Goal: Task Accomplishment & Management: Manage account settings

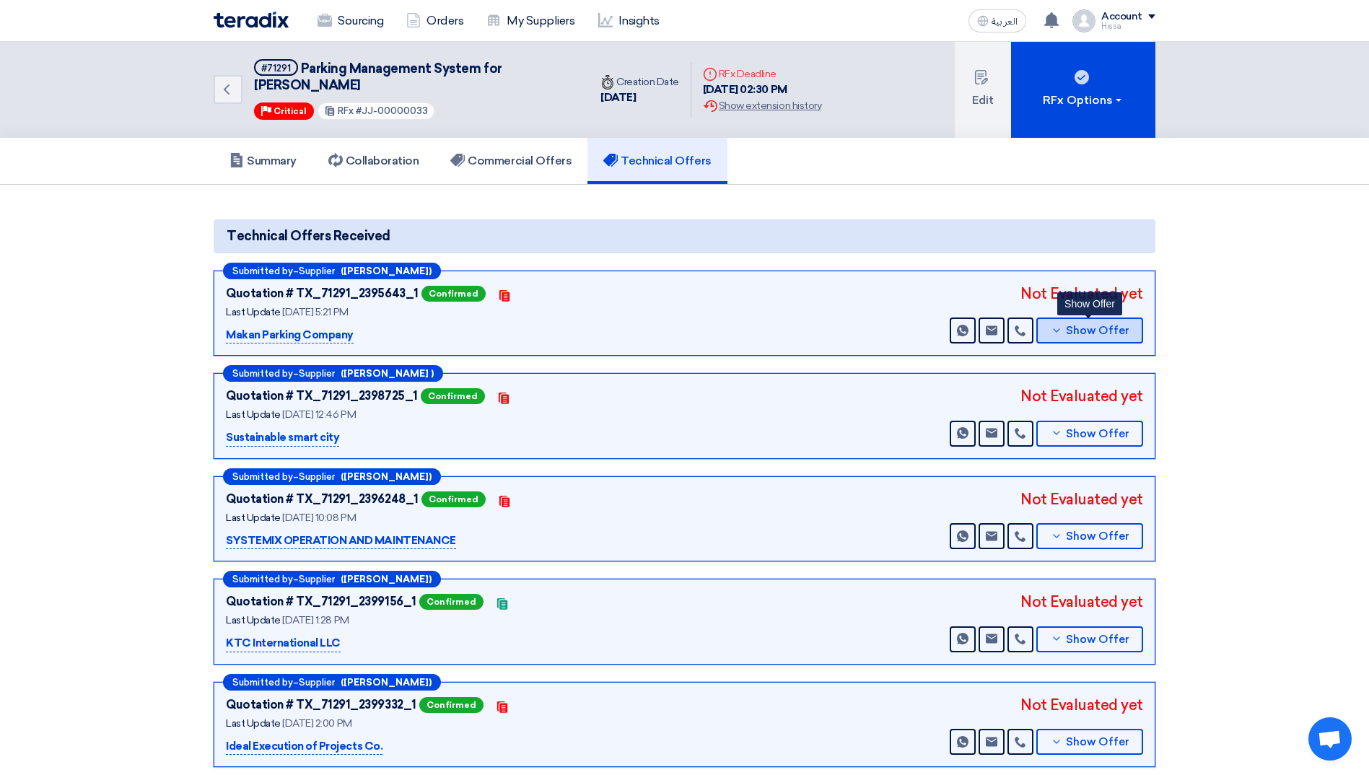
click at [1061, 328] on icon at bounding box center [1057, 331] width 12 height 12
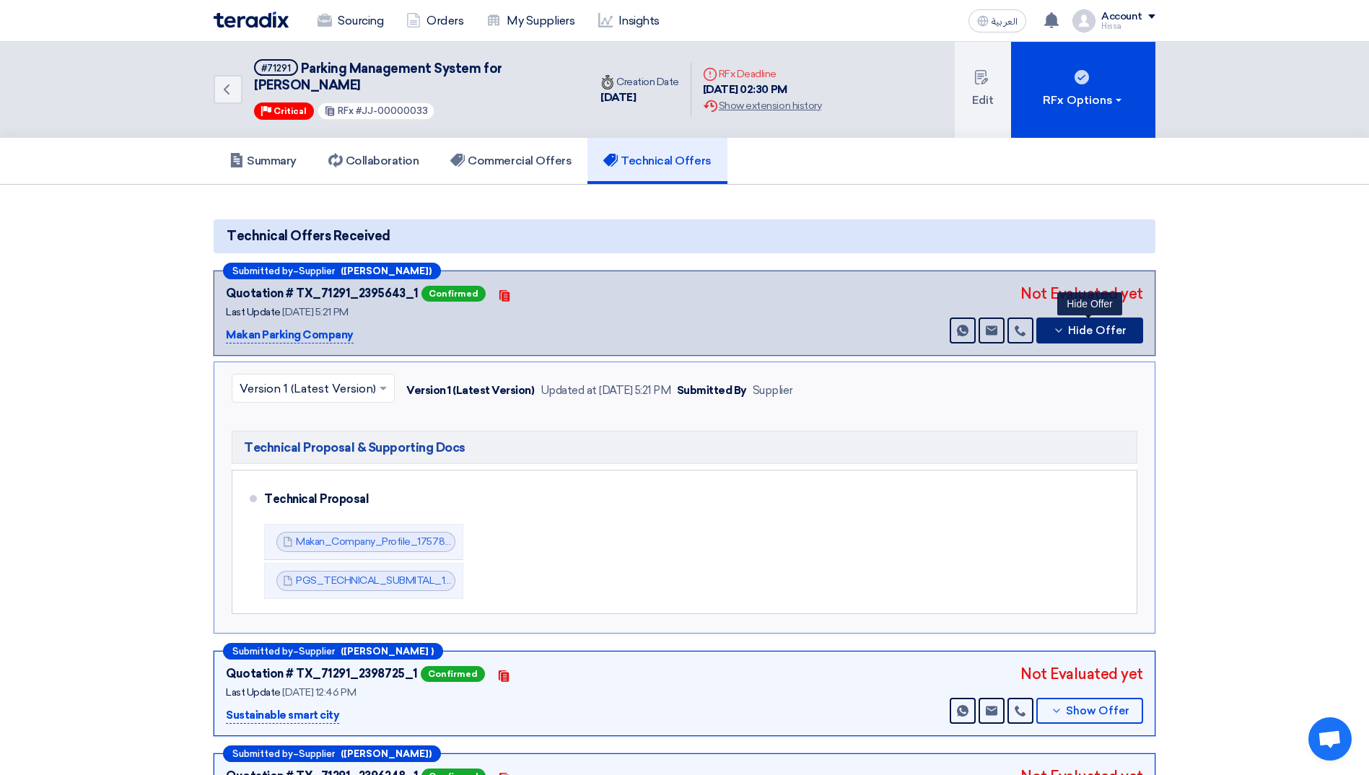
click at [1061, 328] on icon at bounding box center [1059, 331] width 12 height 12
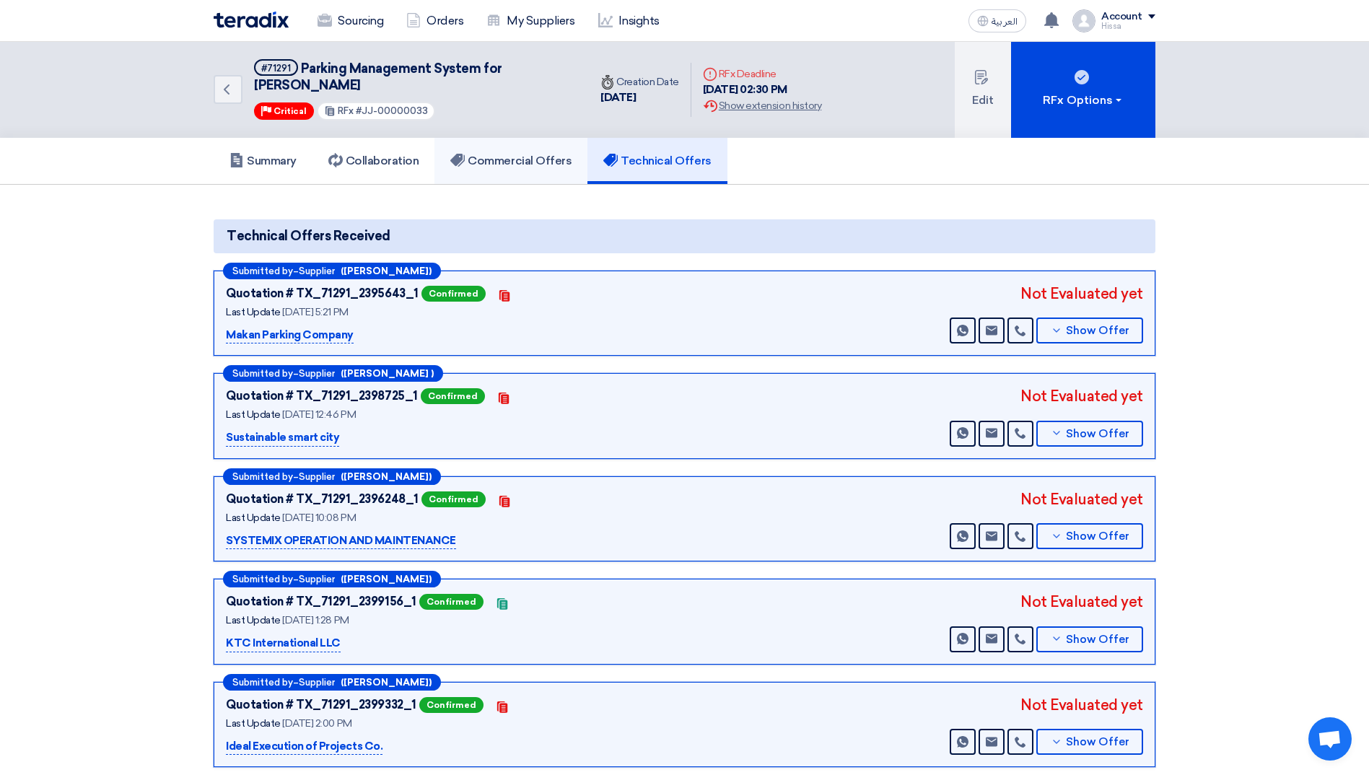
click at [536, 162] on h5 "Commercial Offers" at bounding box center [510, 161] width 121 height 14
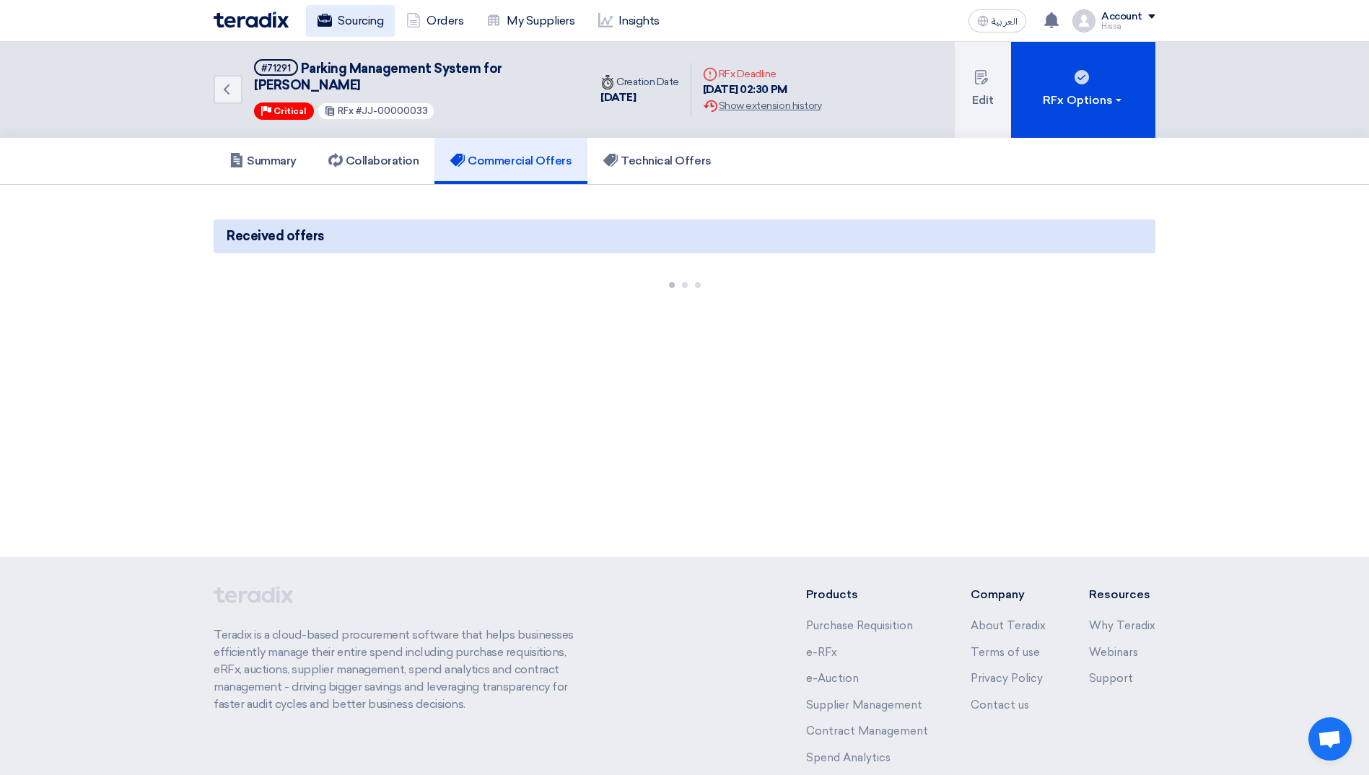
click at [344, 17] on link "Sourcing" at bounding box center [350, 21] width 89 height 32
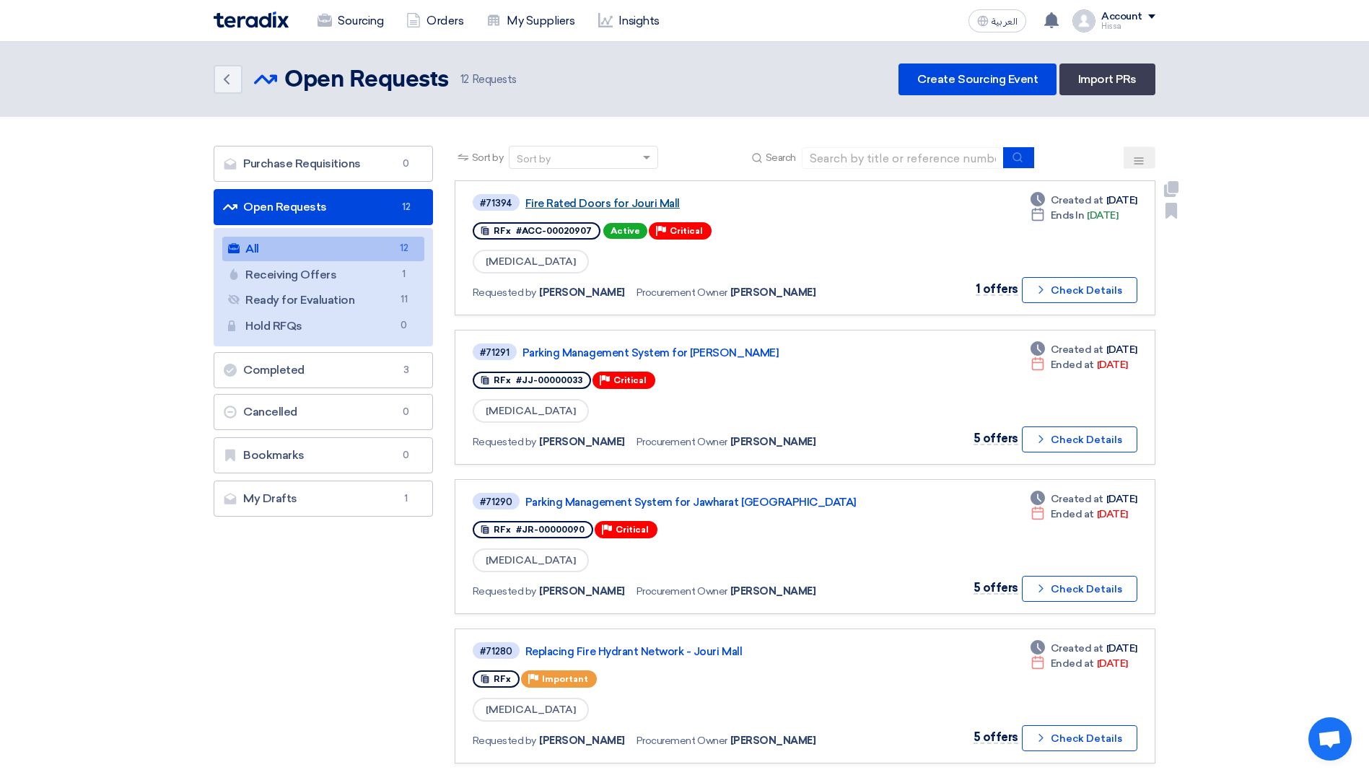
click at [602, 205] on link "Fire Rated Doors for Jouri Mall" at bounding box center [705, 203] width 361 height 13
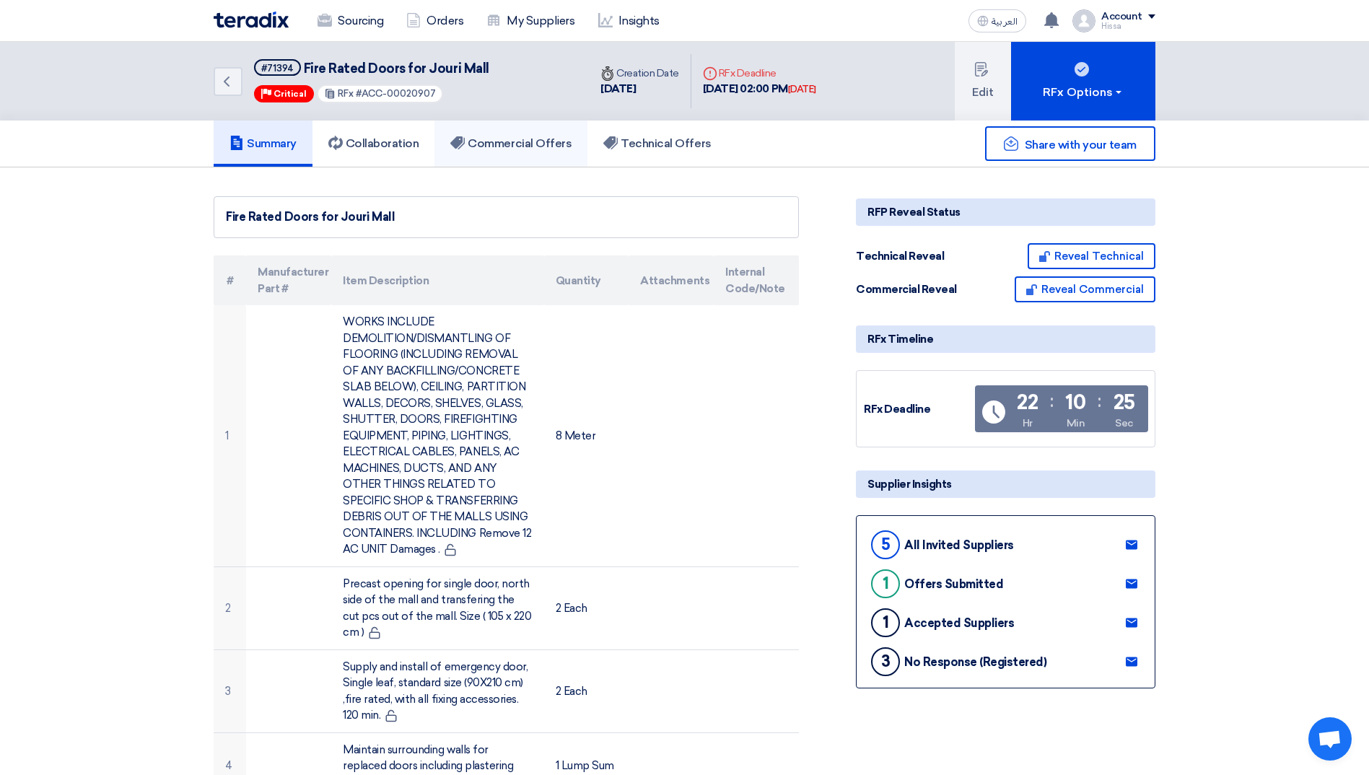
click at [501, 139] on h5 "Commercial Offers" at bounding box center [510, 143] width 121 height 14
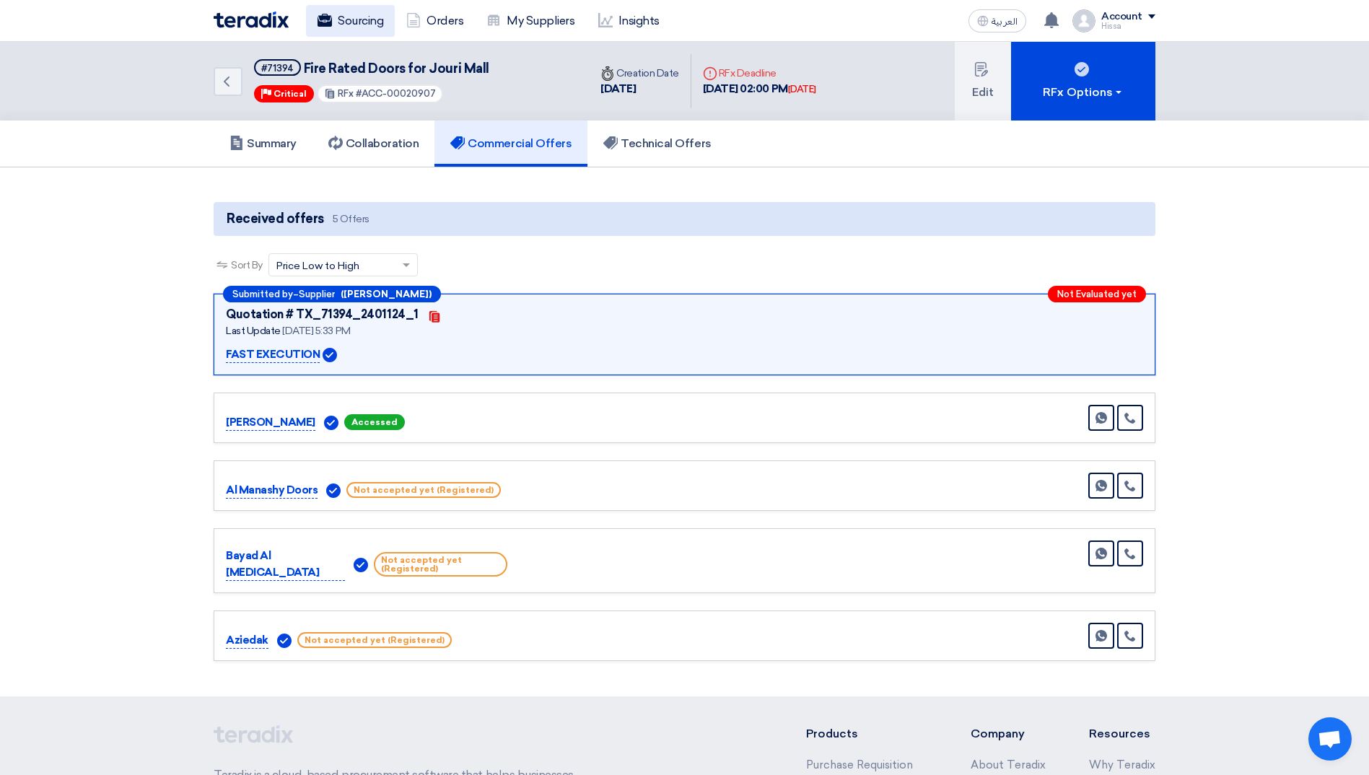
click at [350, 23] on link "Sourcing" at bounding box center [350, 21] width 89 height 32
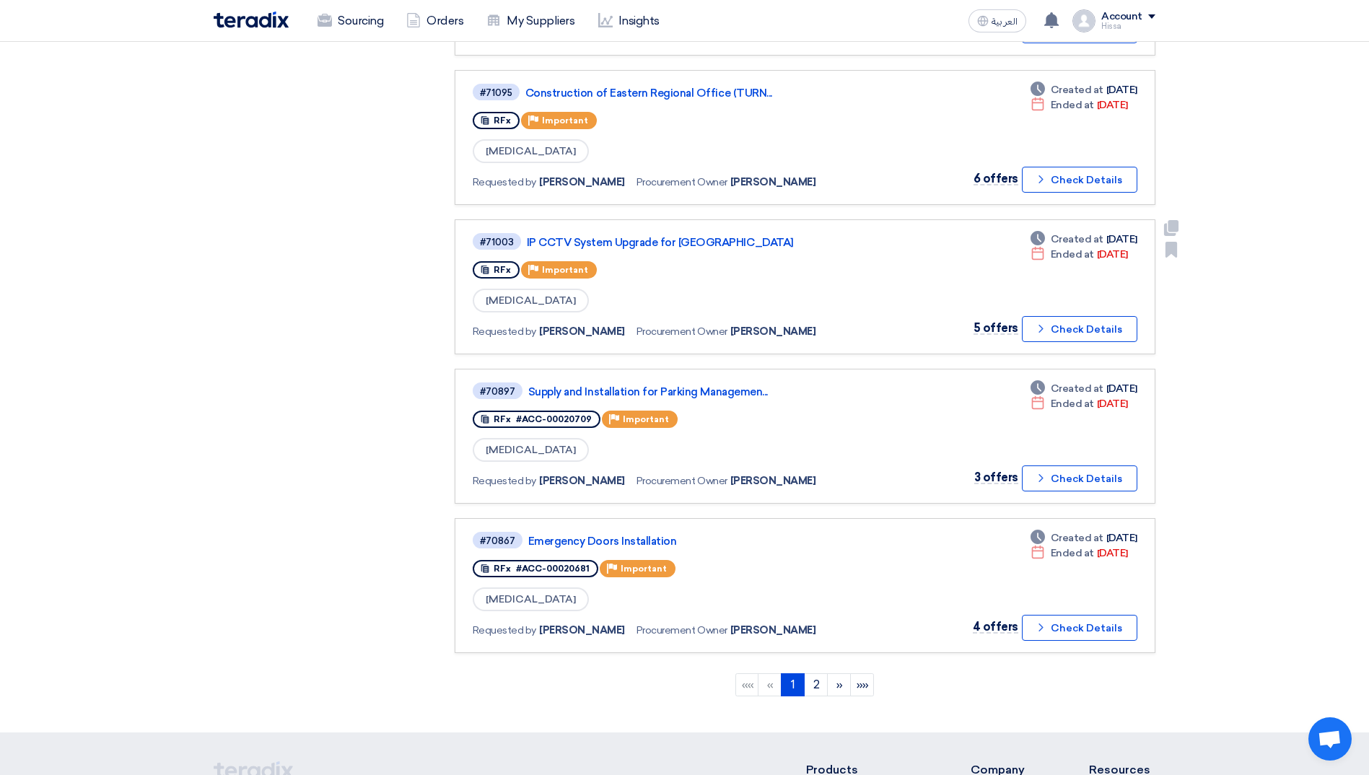
scroll to position [1010, 0]
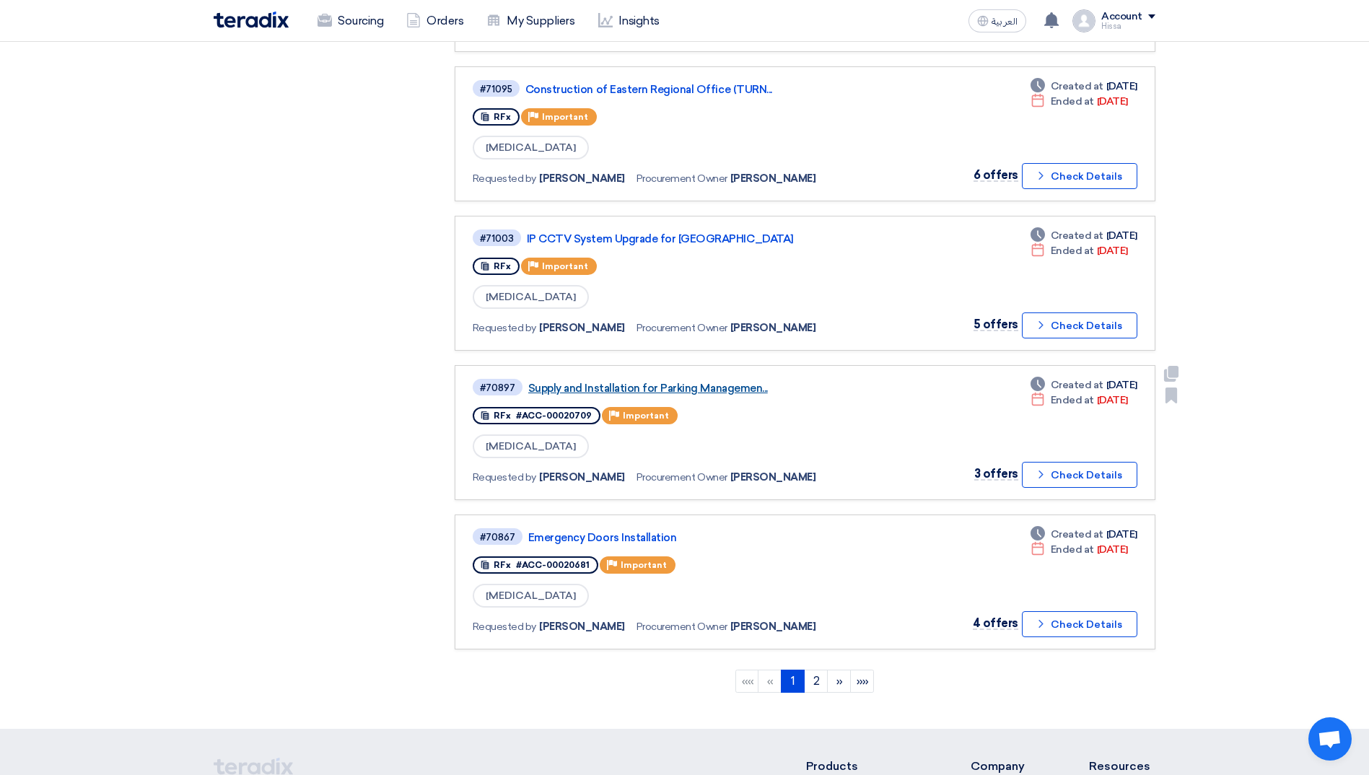
click at [714, 387] on link "Supply and Installation for Parking Managemen..." at bounding box center [708, 388] width 361 height 13
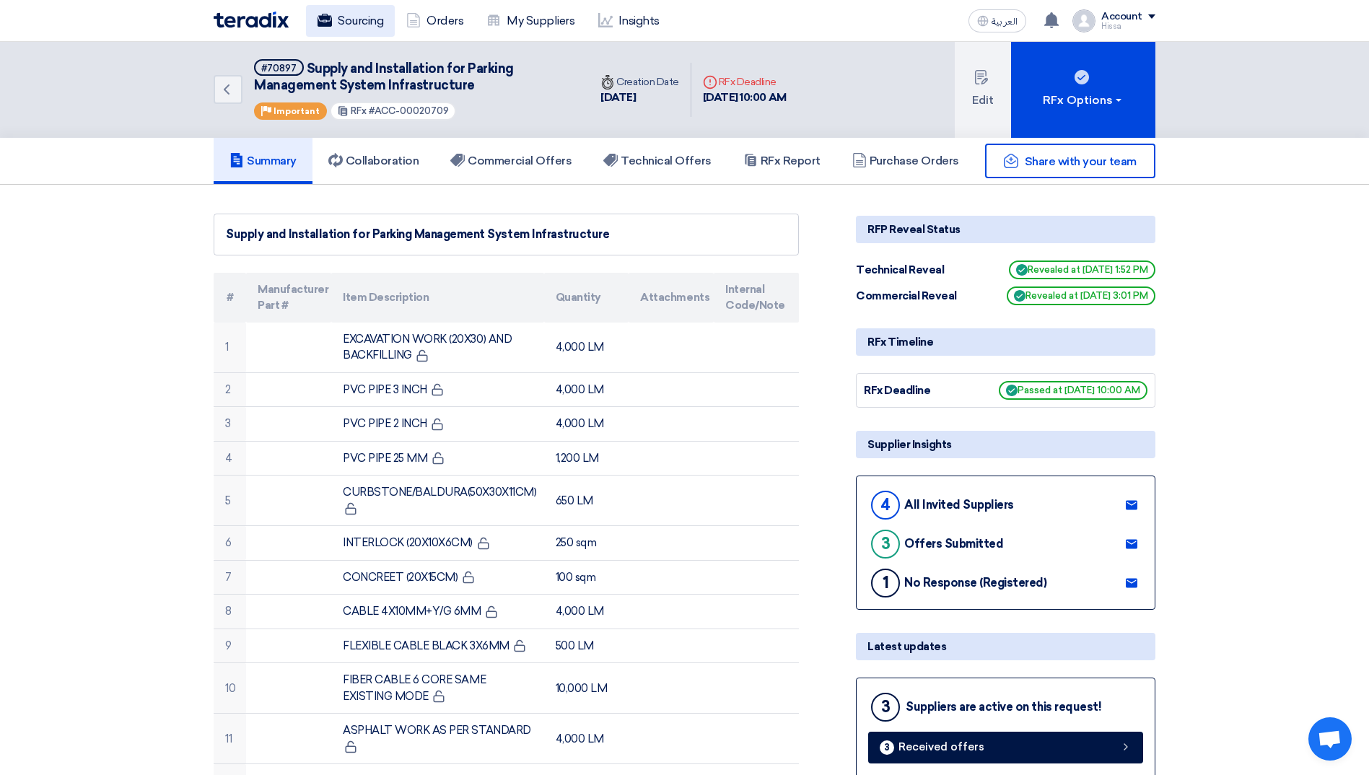
click at [347, 15] on link "Sourcing" at bounding box center [350, 21] width 89 height 32
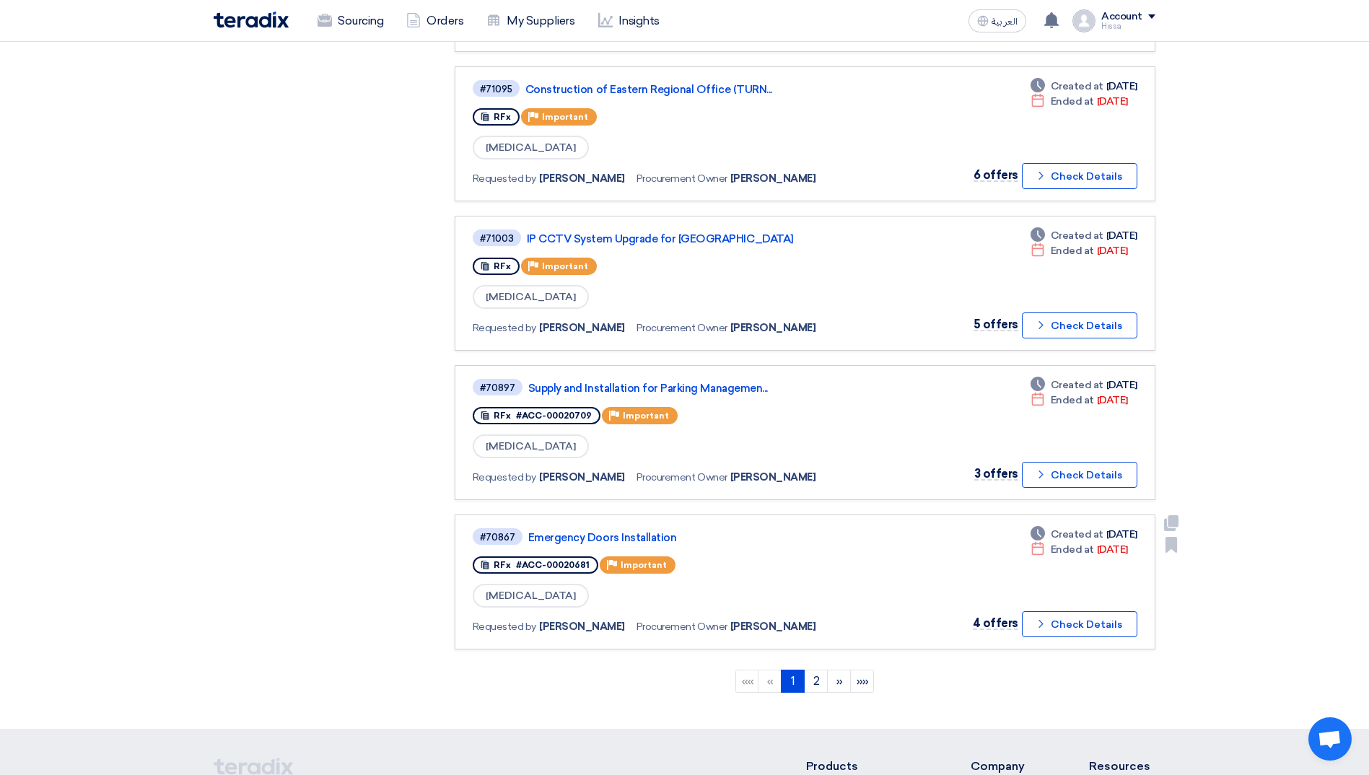
scroll to position [1082, 0]
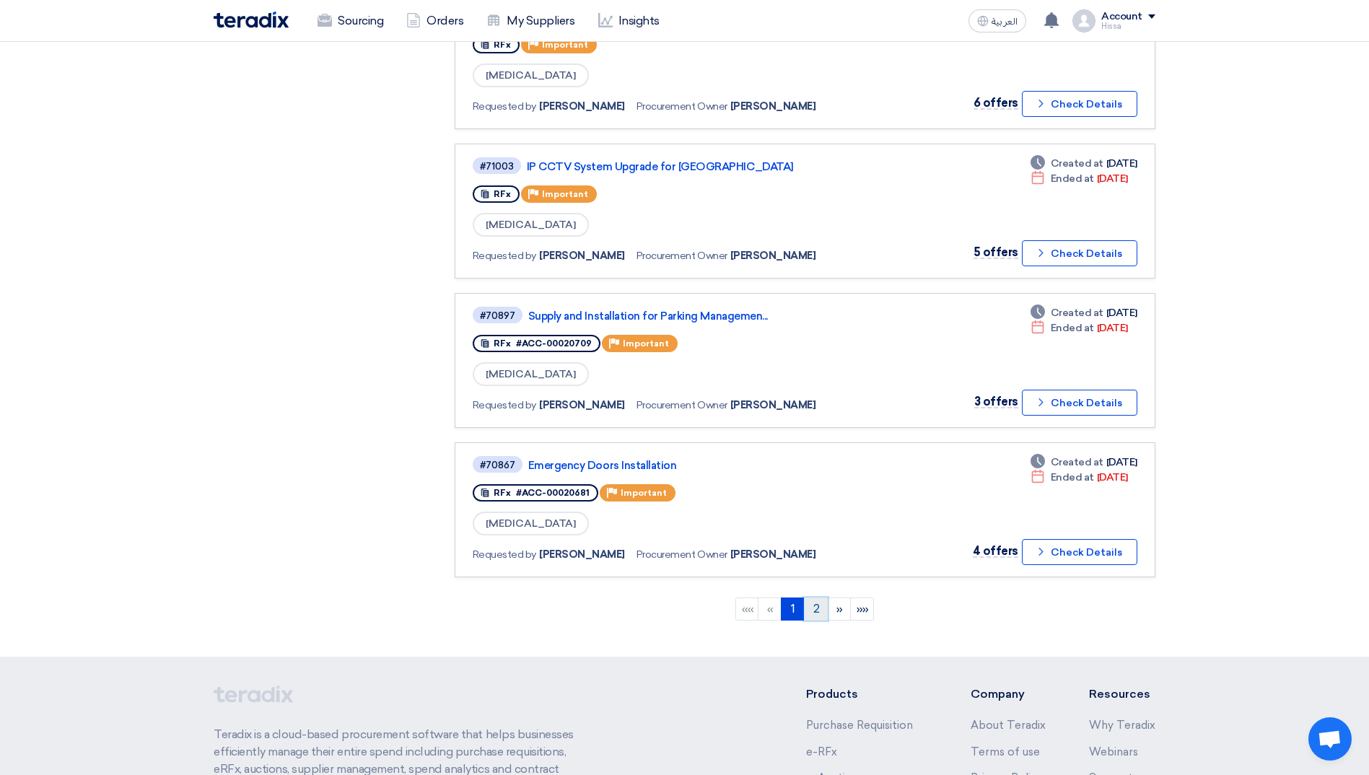
click at [815, 612] on link "2" at bounding box center [816, 608] width 24 height 23
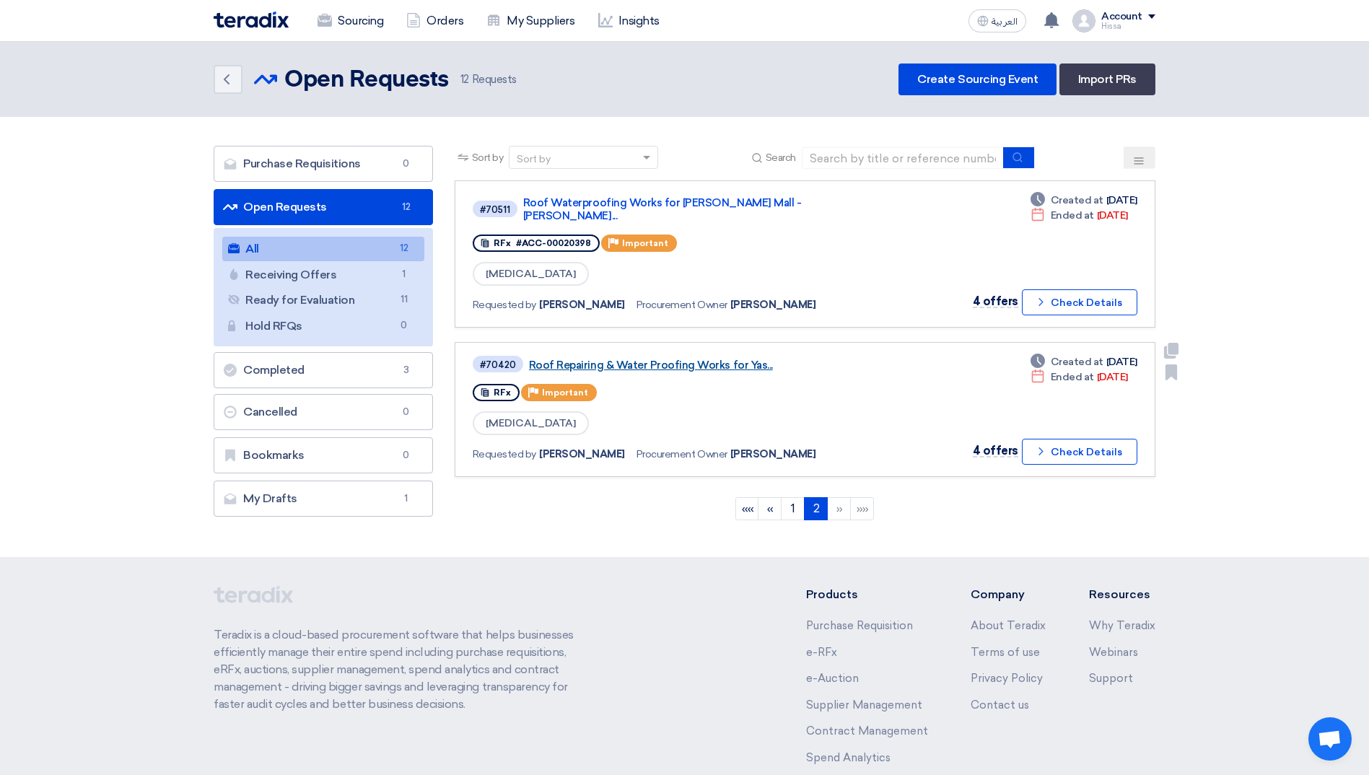
click at [690, 359] on link "Roof Repairing & Water Proofing Works for Yas..." at bounding box center [709, 365] width 361 height 13
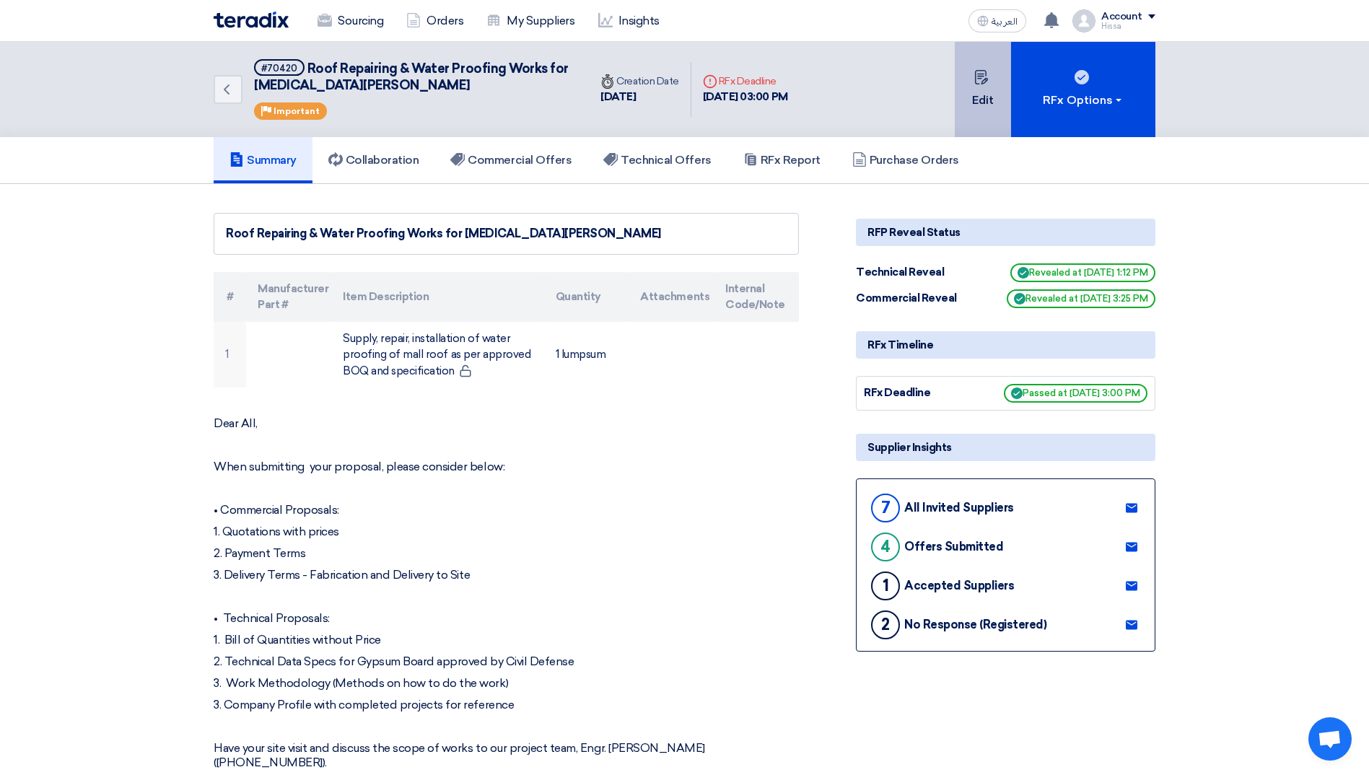
click at [986, 93] on button "Edit" at bounding box center [983, 89] width 56 height 95
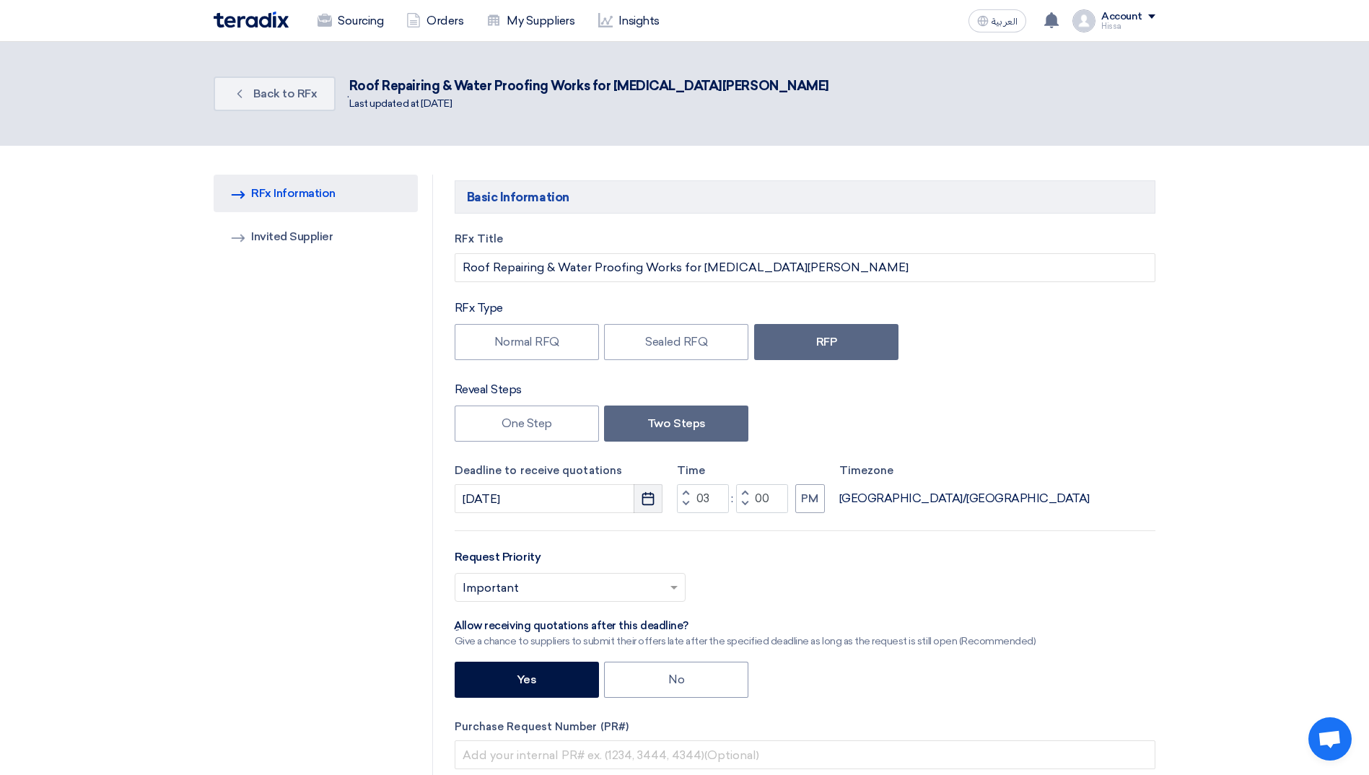
click at [649, 499] on icon "Pick a date" at bounding box center [648, 498] width 14 height 14
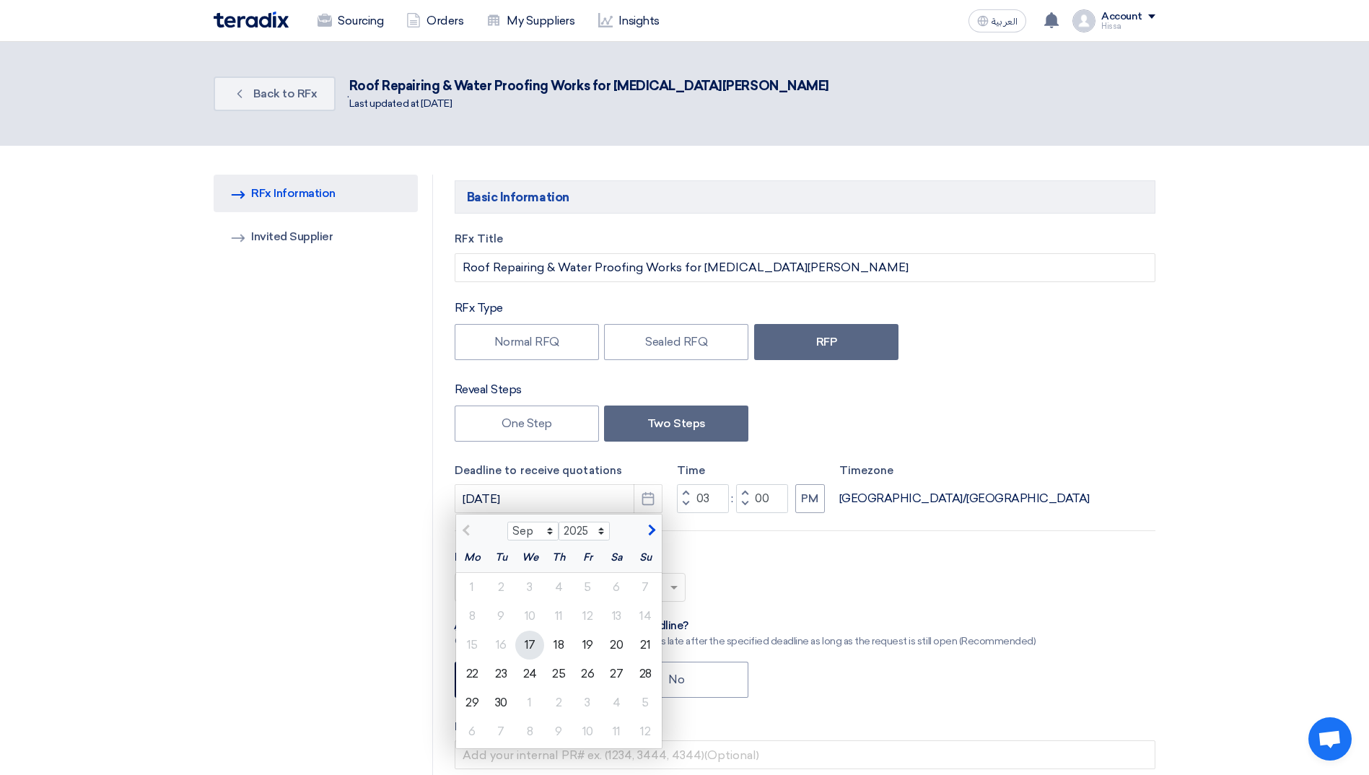
click at [527, 642] on div "17" at bounding box center [529, 645] width 29 height 29
type input "[DATE]"
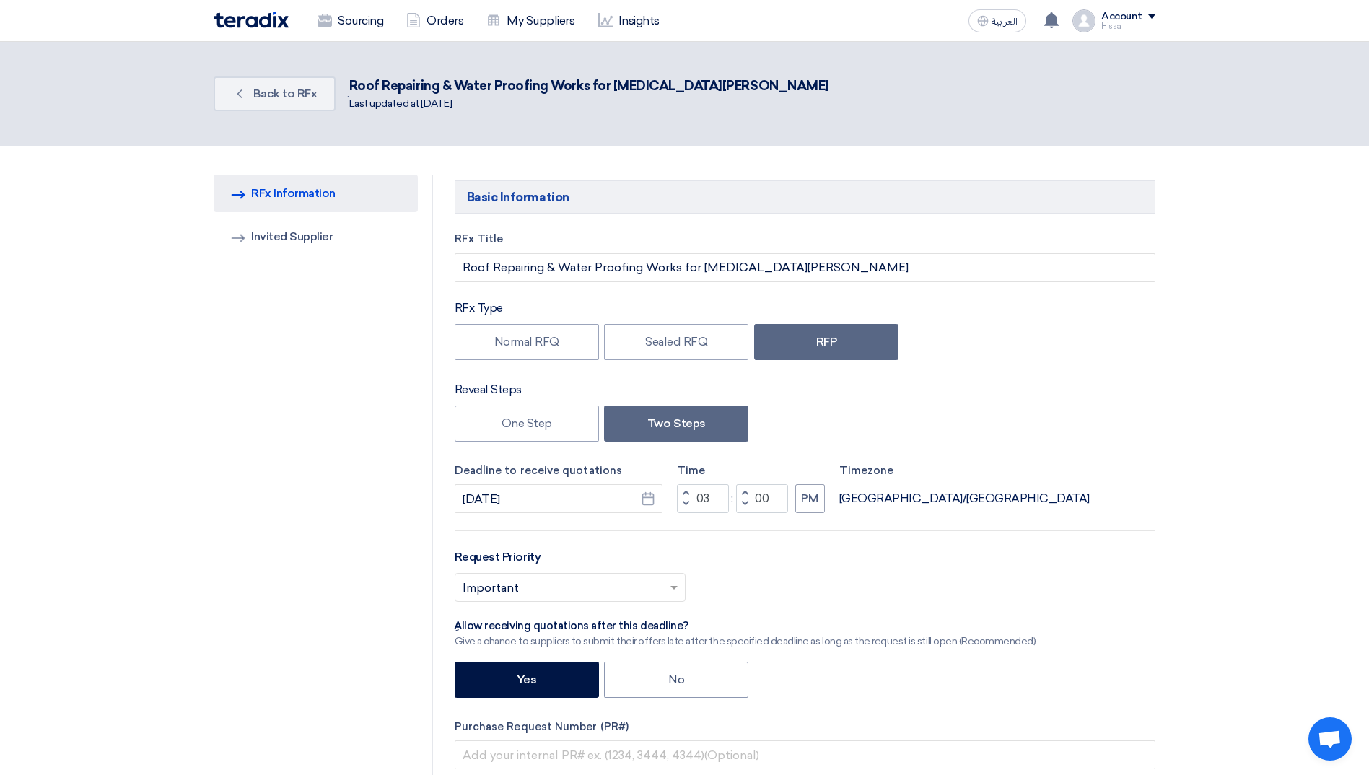
click at [686, 493] on span "button" at bounding box center [685, 492] width 5 height 9
type input "06"
click at [304, 88] on span "Back to RFx" at bounding box center [285, 94] width 64 height 14
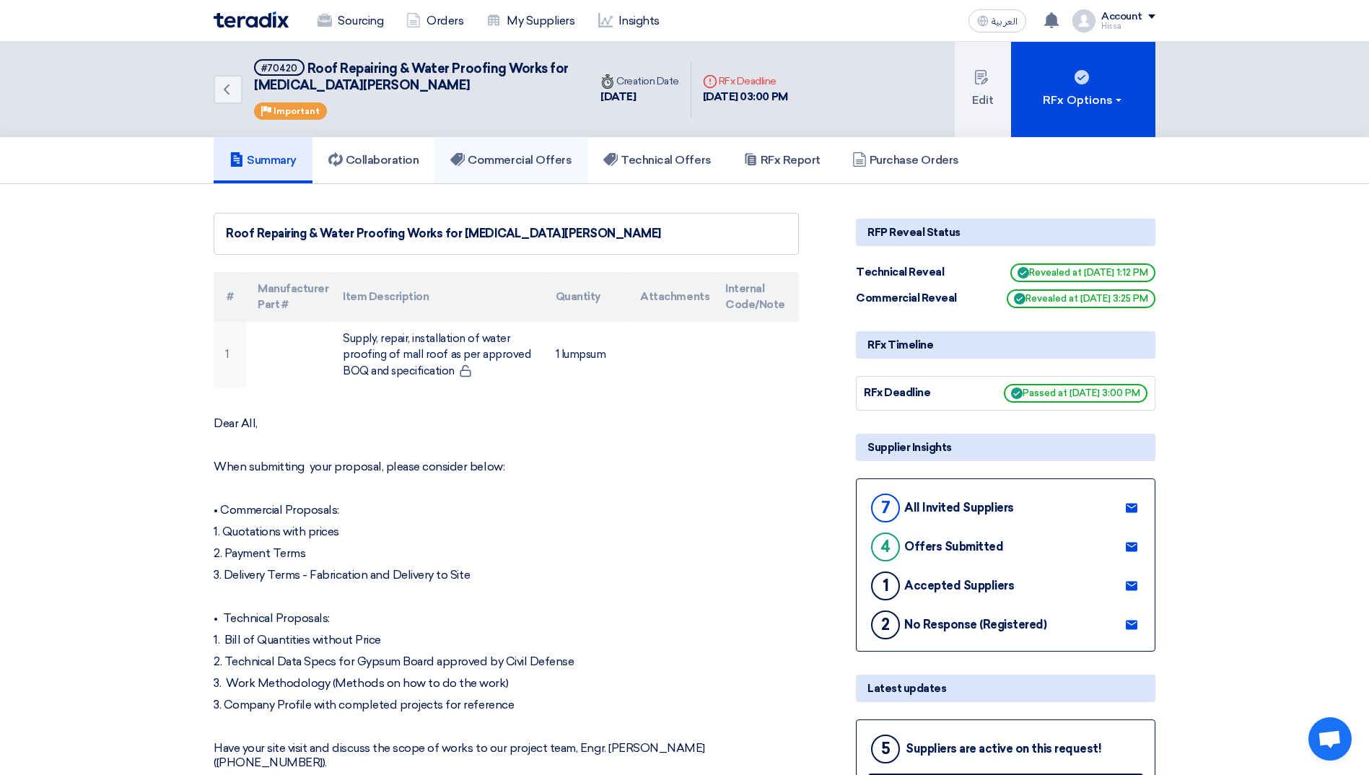
click at [503, 168] on link "Commercial Offers" at bounding box center [510, 160] width 153 height 46
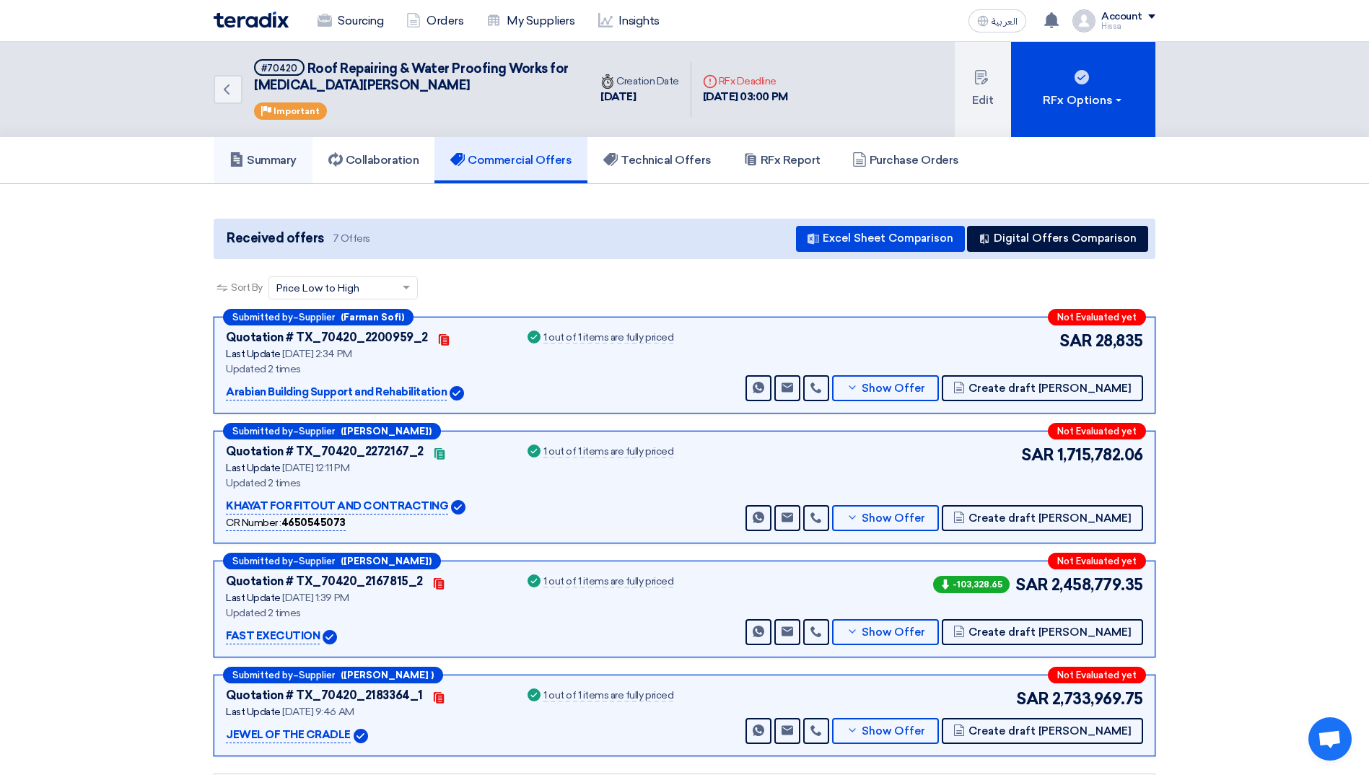
click at [265, 161] on h5 "Summary" at bounding box center [262, 160] width 67 height 14
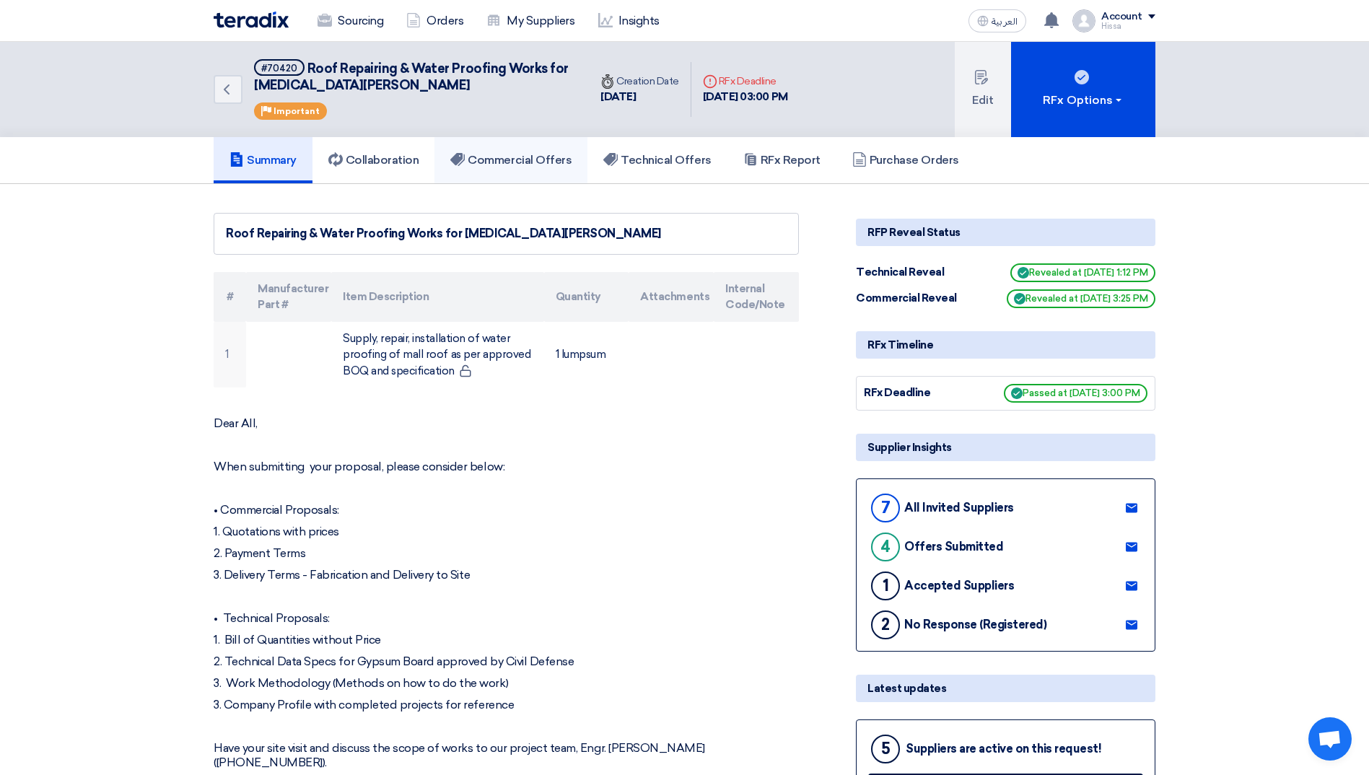
click at [522, 157] on h5 "Commercial Offers" at bounding box center [510, 160] width 121 height 14
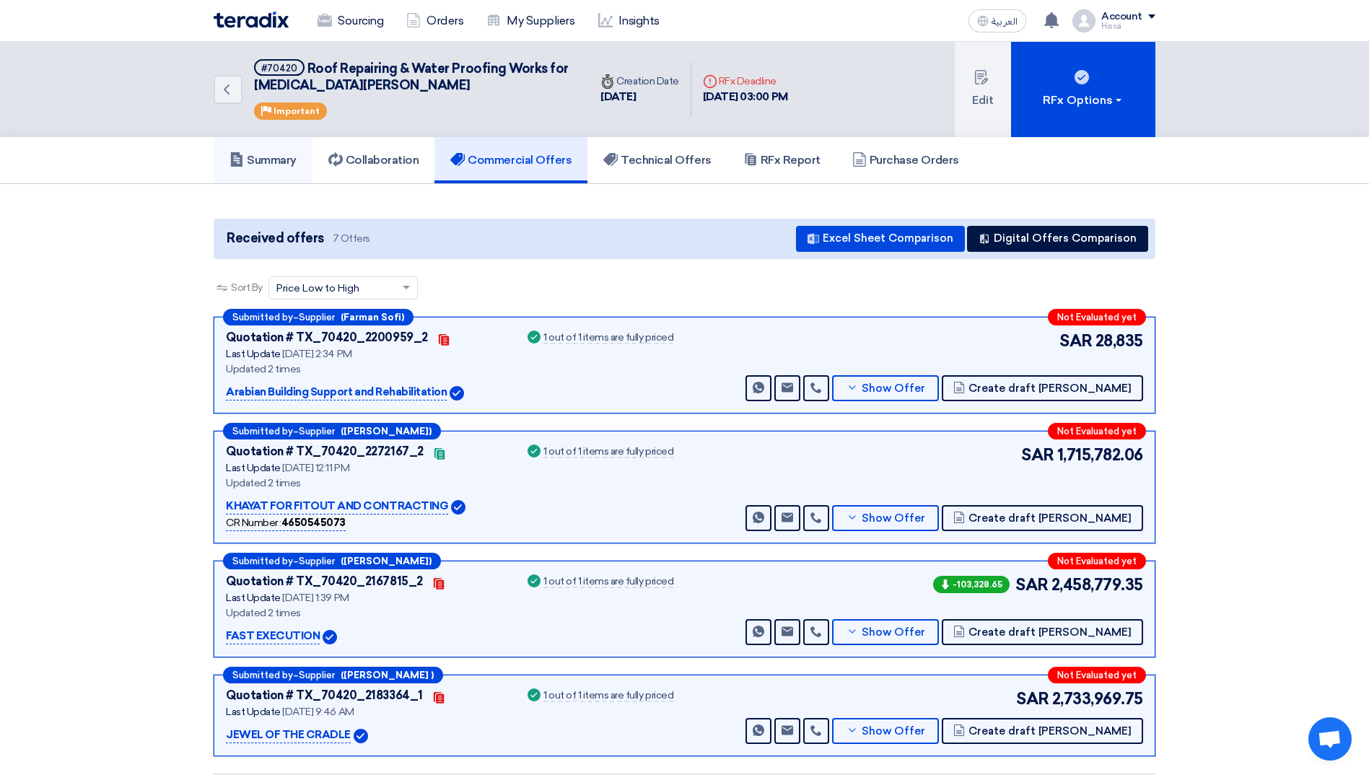
click at [273, 158] on h5 "Summary" at bounding box center [262, 160] width 67 height 14
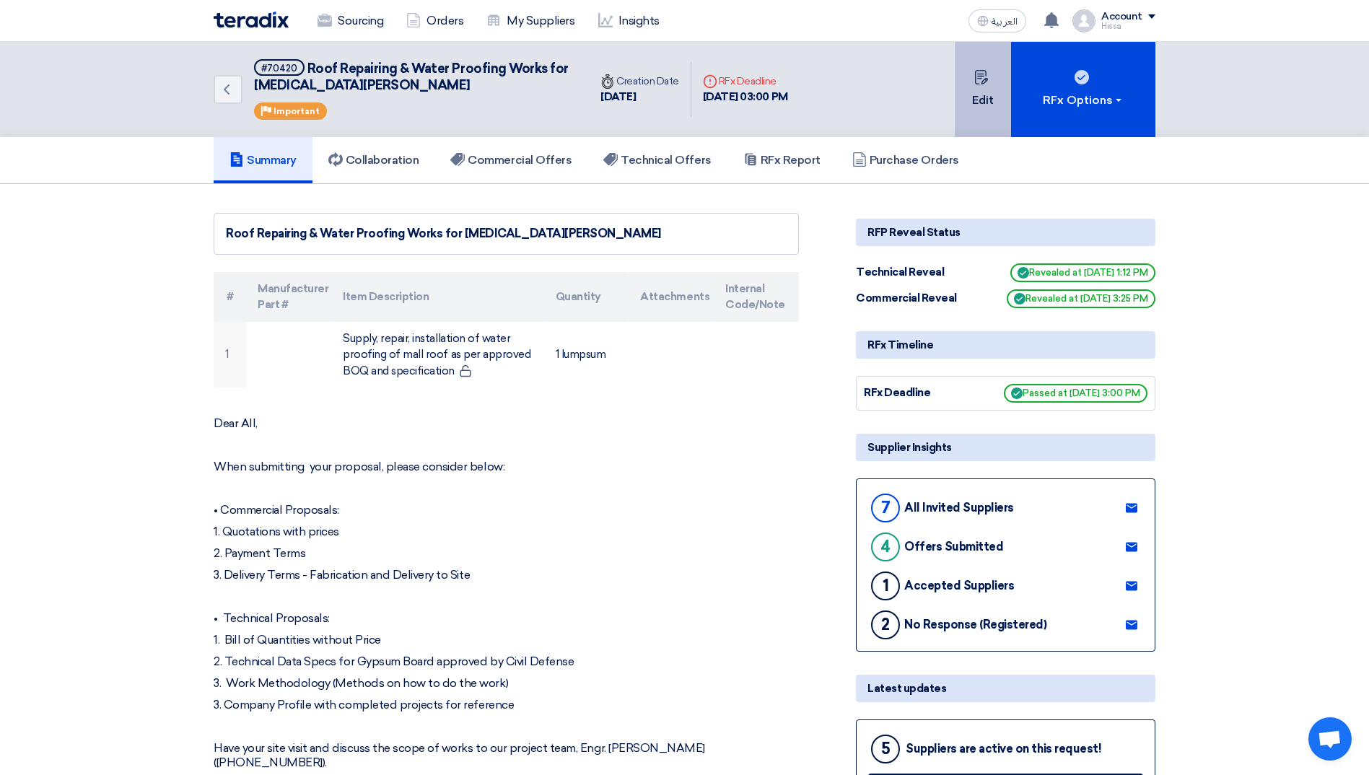
click at [976, 97] on button "Edit" at bounding box center [983, 89] width 56 height 95
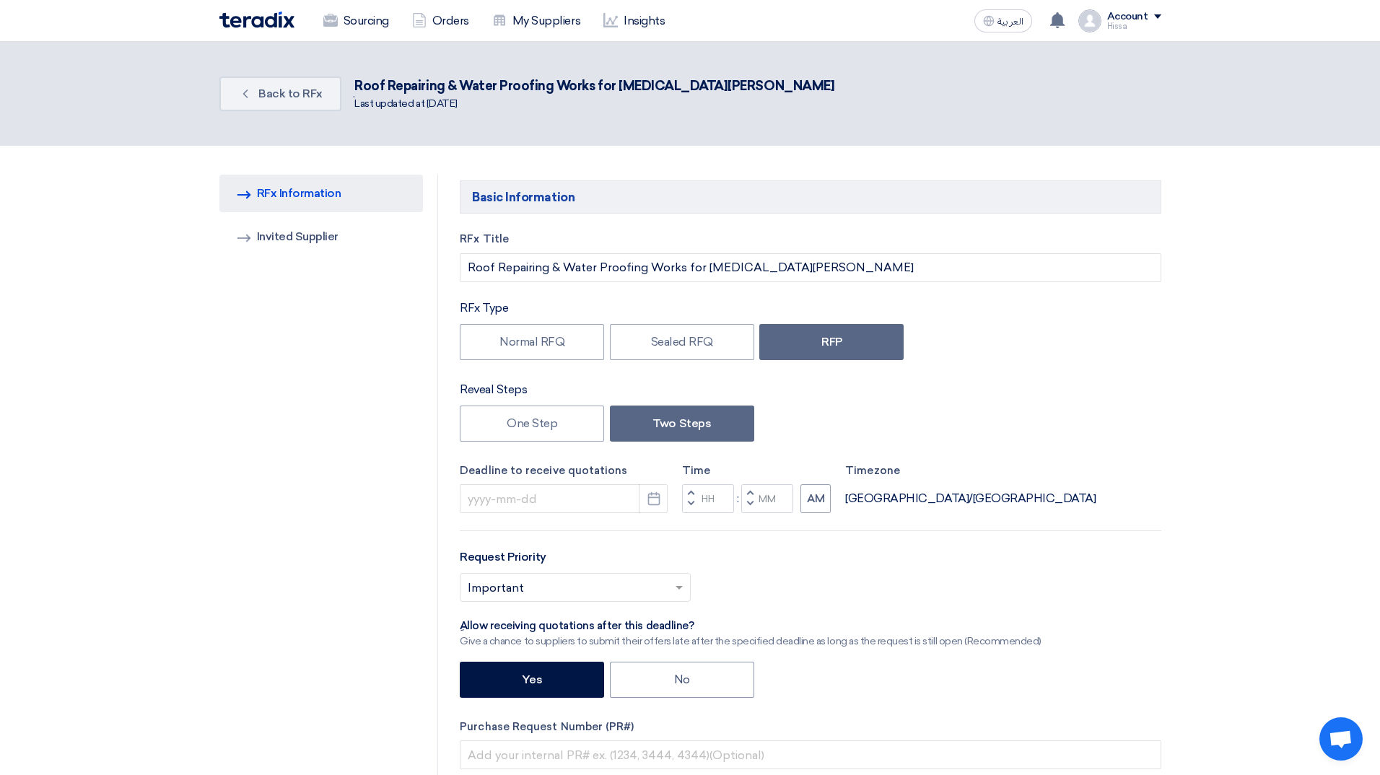
type input "[DATE]"
type input "03"
type input "00"
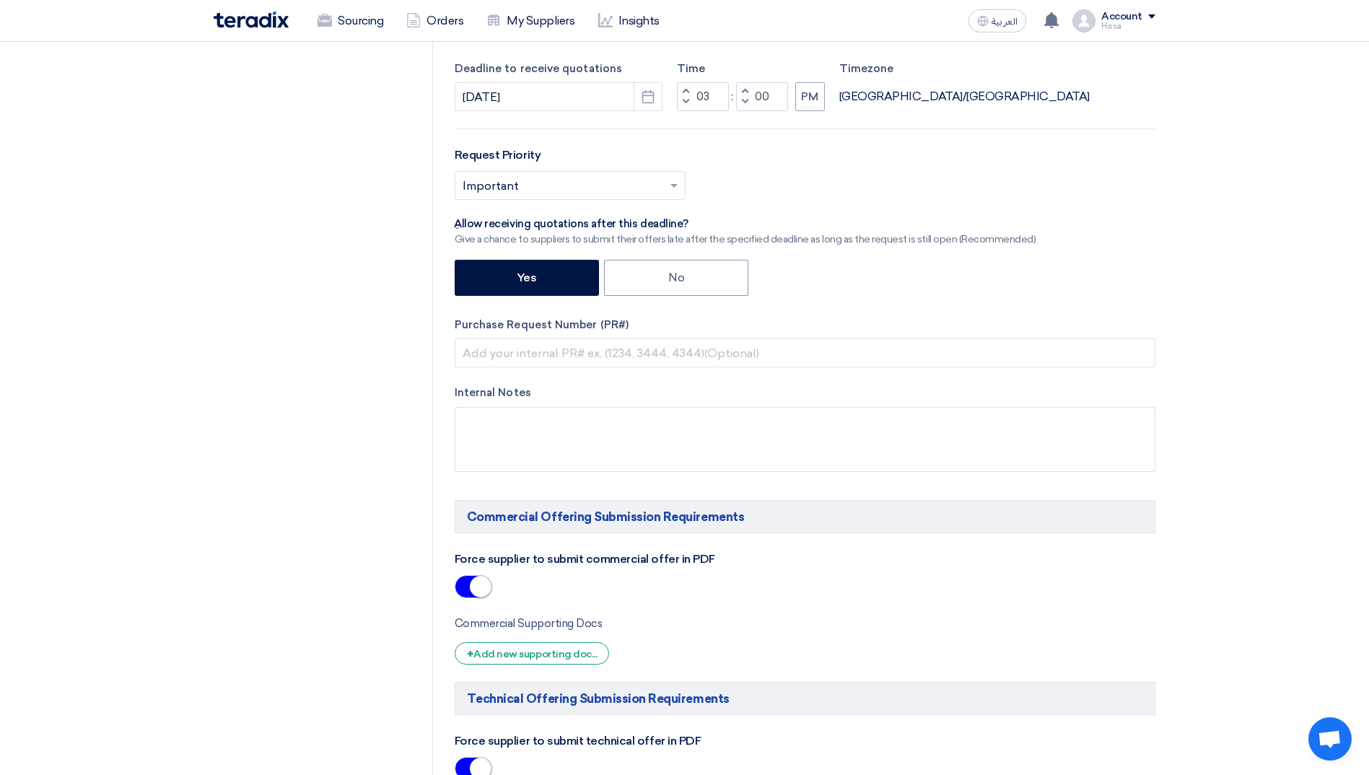
scroll to position [289, 0]
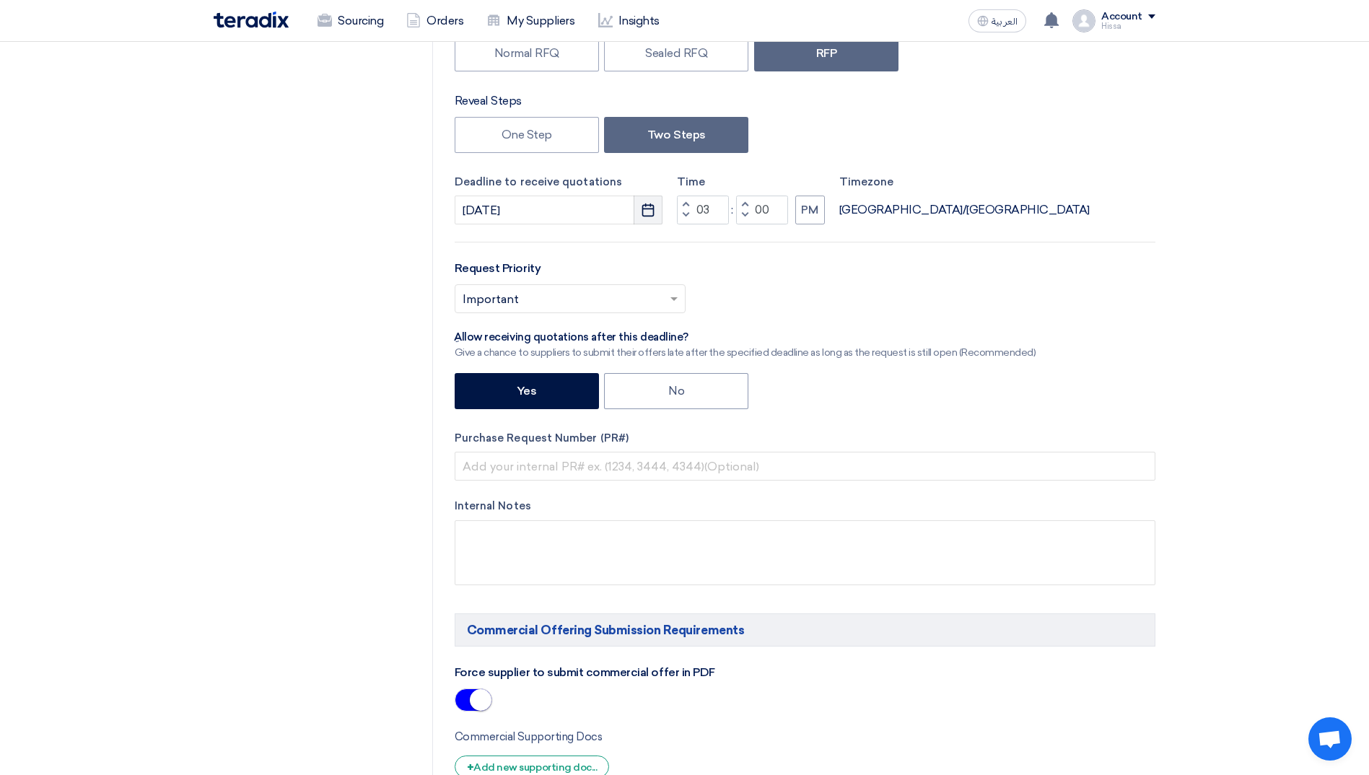
click at [639, 212] on button "Pick a date" at bounding box center [647, 210] width 29 height 29
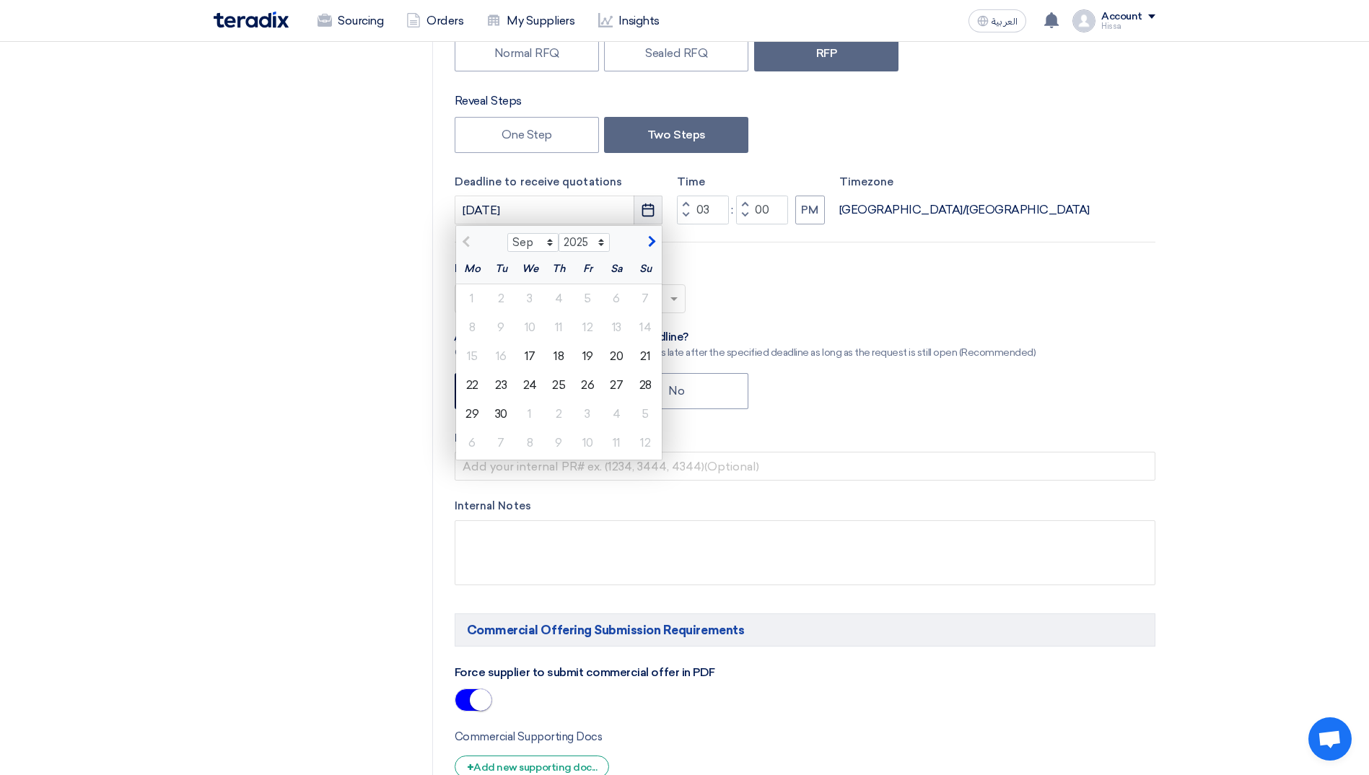
click at [639, 212] on button "Pick a date" at bounding box center [647, 210] width 29 height 29
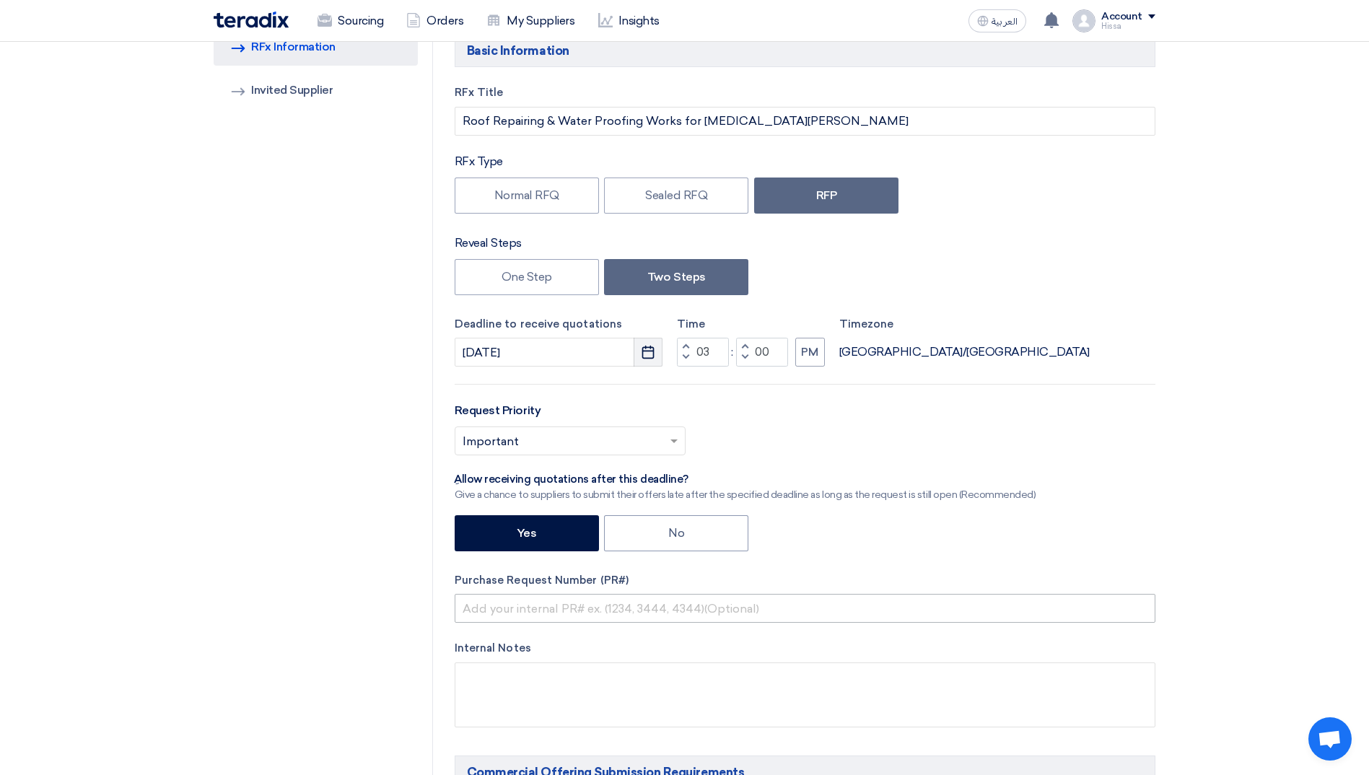
scroll to position [0, 0]
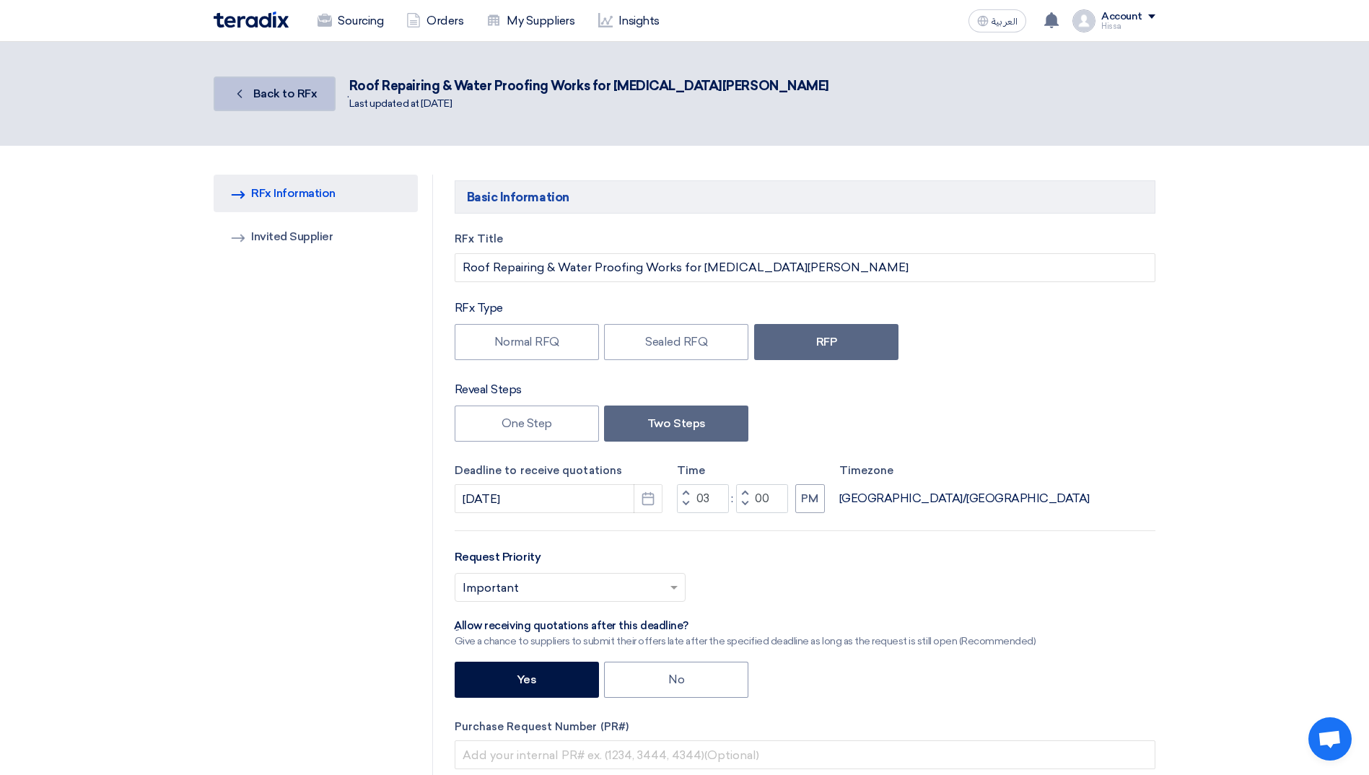
click at [307, 95] on span "Back to RFx" at bounding box center [285, 94] width 64 height 14
